Goal: Task Accomplishment & Management: Manage account settings

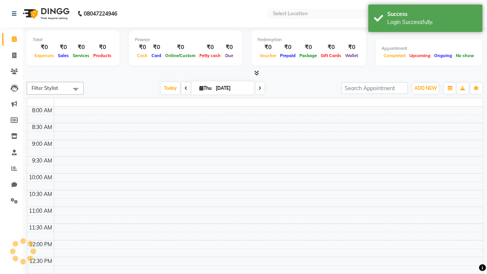
select select "en"
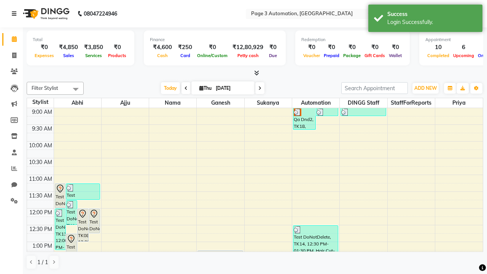
click at [16, 14] on icon at bounding box center [14, 13] width 5 height 5
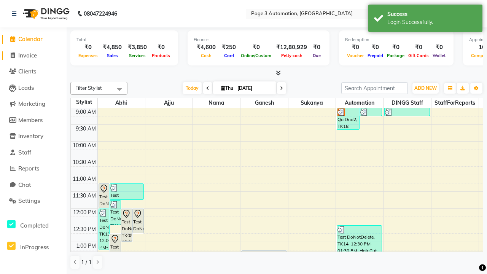
click at [33, 55] on span "Invoice" at bounding box center [27, 55] width 19 height 7
select select "2774"
select select "service"
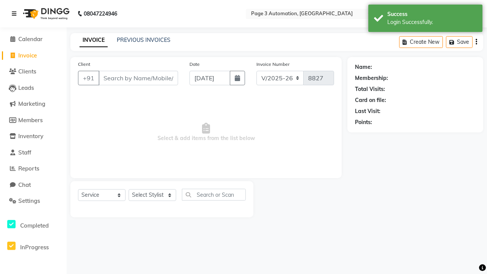
click at [16, 14] on icon at bounding box center [14, 13] width 5 height 5
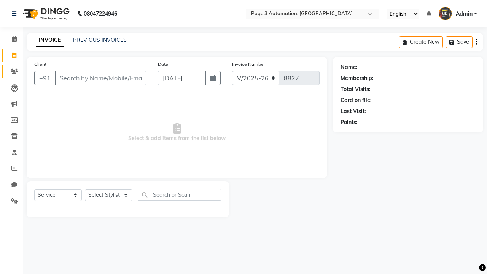
click at [11, 71] on icon at bounding box center [14, 71] width 7 height 6
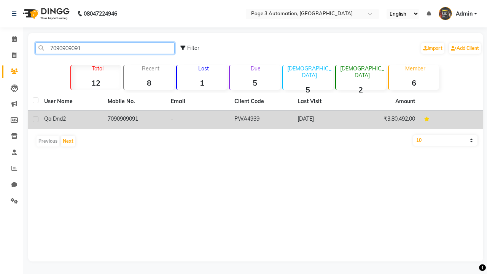
type input "7090909091"
click at [134, 119] on td "7090909091" at bounding box center [134, 119] width 63 height 19
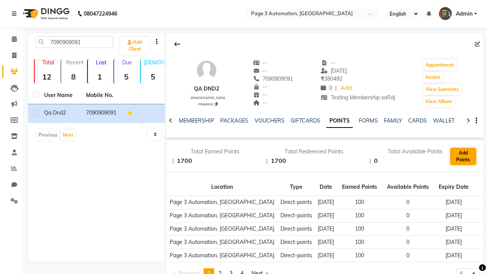
click at [463, 156] on button "Add Points" at bounding box center [463, 155] width 26 height 17
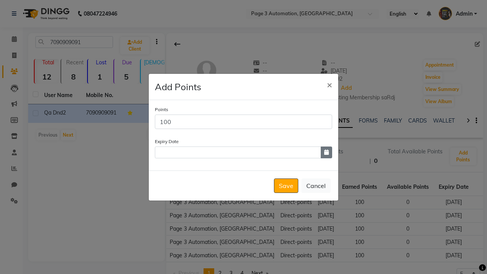
type input "100"
click at [326, 152] on icon "button" at bounding box center [326, 151] width 5 height 5
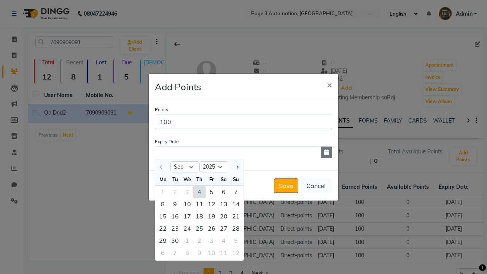
select select "12"
click at [211, 216] on div "19" at bounding box center [211, 216] width 12 height 12
type input "[DATE]"
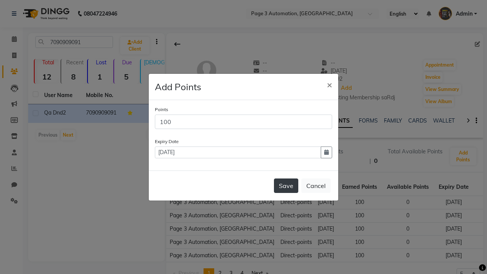
click at [286, 185] on button "Save" at bounding box center [286, 185] width 24 height 14
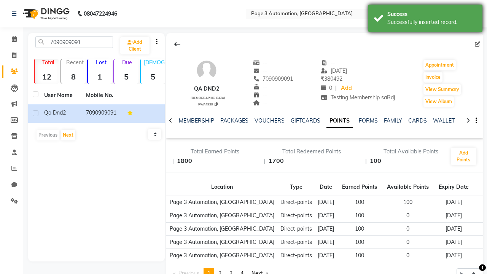
click at [425, 19] on div "Successfully inserted record." at bounding box center [431, 22] width 89 height 8
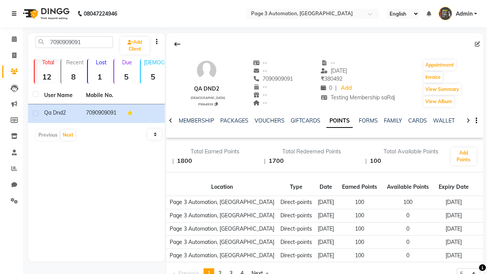
click at [16, 14] on icon at bounding box center [14, 13] width 5 height 5
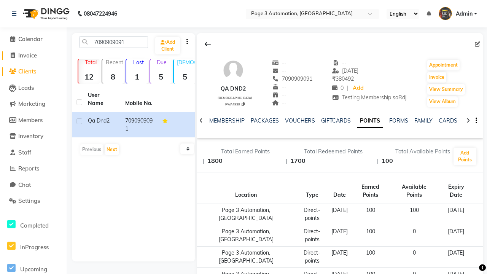
click at [33, 55] on span "Invoice" at bounding box center [27, 55] width 19 height 7
select select "2774"
select select "service"
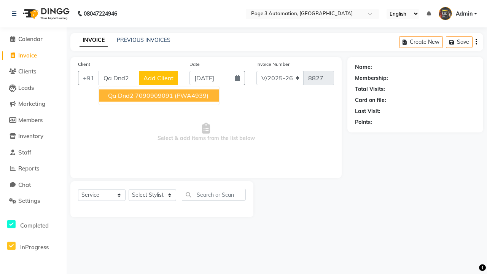
click at [160, 95] on ngb-highlight "7090909091" at bounding box center [154, 96] width 38 height 8
type input "7090909091"
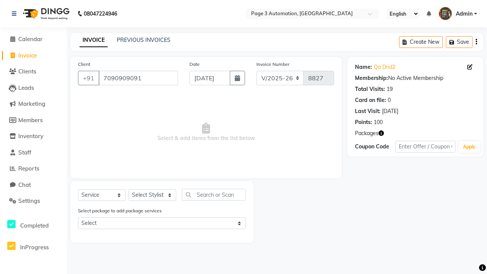
select select "77829"
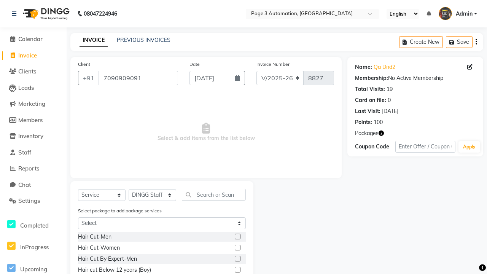
click at [237, 258] on label at bounding box center [238, 258] width 6 height 6
click at [237, 258] on input "checkbox" at bounding box center [237, 258] width 5 height 5
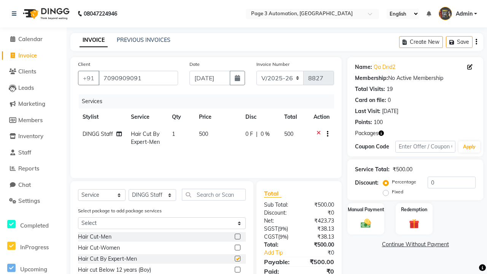
checkbox input "false"
click at [414, 209] on label "Redemption" at bounding box center [413, 208] width 27 height 7
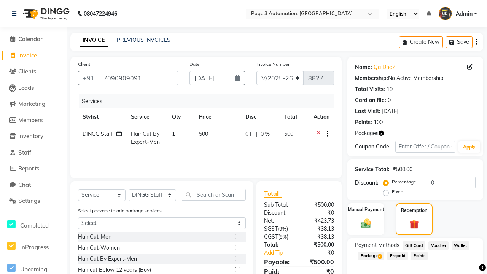
click at [418, 255] on span "Points" at bounding box center [418, 255] width 17 height 9
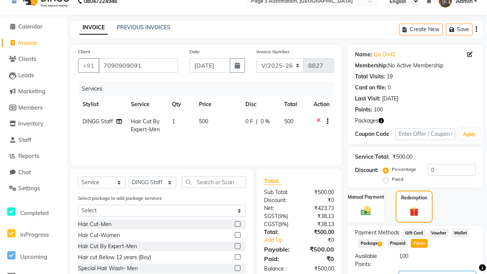
type input "100"
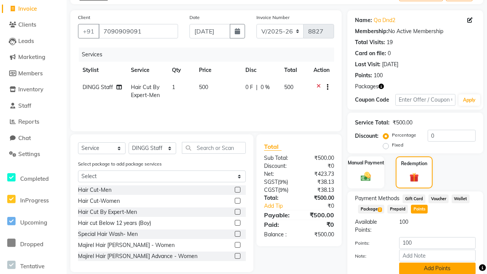
click at [435, 268] on button "Add Points" at bounding box center [437, 268] width 76 height 12
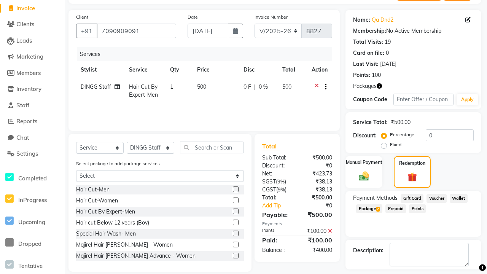
scroll to position [77, 0]
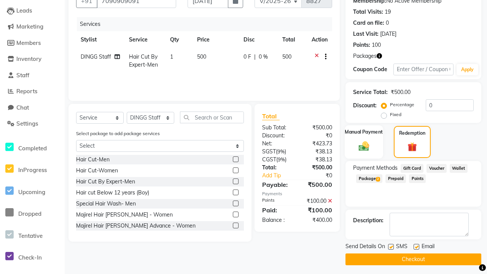
click at [363, 132] on label "Manual Payment" at bounding box center [364, 131] width 38 height 7
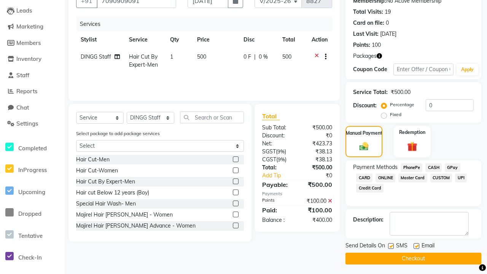
click at [433, 167] on span "CASH" at bounding box center [433, 167] width 16 height 9
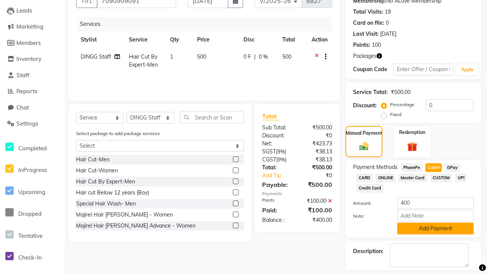
click at [435, 228] on button "Add Payment" at bounding box center [435, 228] width 76 height 12
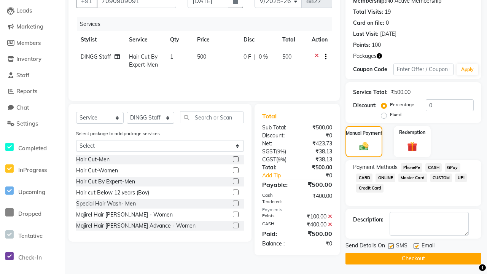
click at [390, 246] on label at bounding box center [391, 246] width 6 height 6
click at [390, 246] on input "checkbox" at bounding box center [390, 246] width 5 height 5
checkbox input "false"
click at [416, 246] on label at bounding box center [416, 246] width 6 height 6
click at [416, 246] on input "checkbox" at bounding box center [415, 246] width 5 height 5
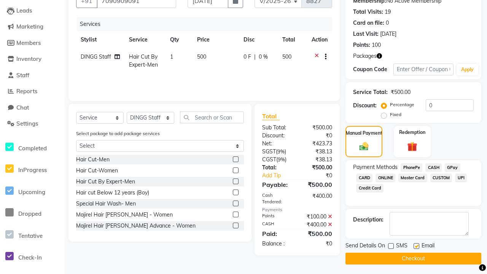
checkbox input "false"
click at [413, 258] on button "Checkout" at bounding box center [413, 258] width 136 height 12
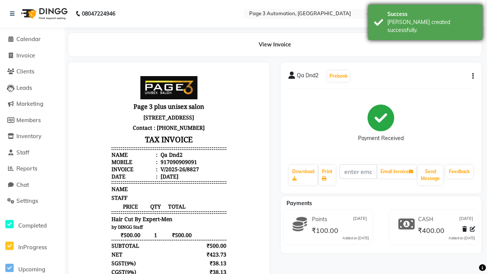
click at [425, 19] on div "[PERSON_NAME] created successfully." at bounding box center [431, 26] width 89 height 16
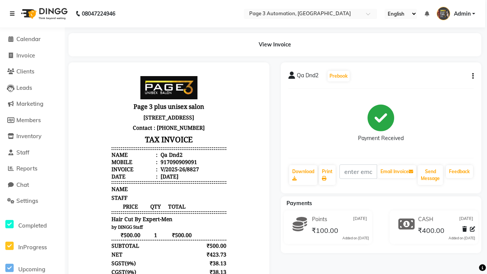
click at [14, 14] on icon at bounding box center [12, 13] width 5 height 5
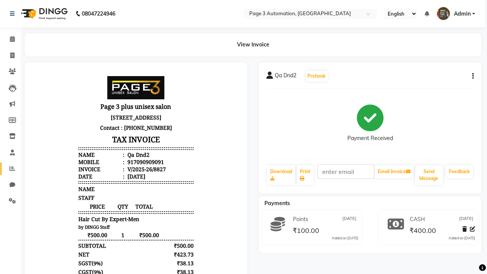
click at [10, 168] on icon at bounding box center [13, 168] width 6 height 6
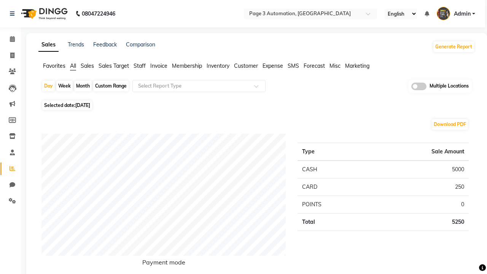
type input "Invoice"
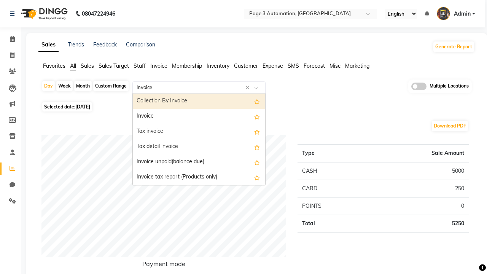
click at [199, 116] on div "Invoice" at bounding box center [199, 116] width 132 height 15
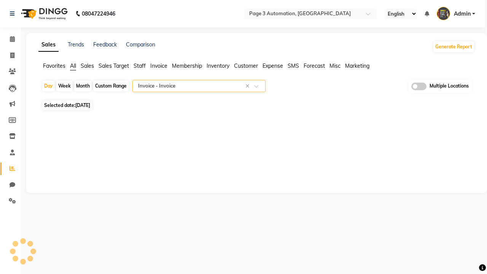
select select "full_report"
select select "csv"
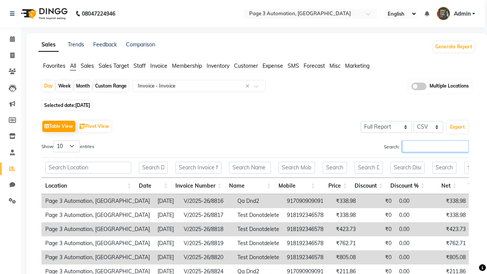
type input "V/2025-26/8827"
